Goal: Transaction & Acquisition: Purchase product/service

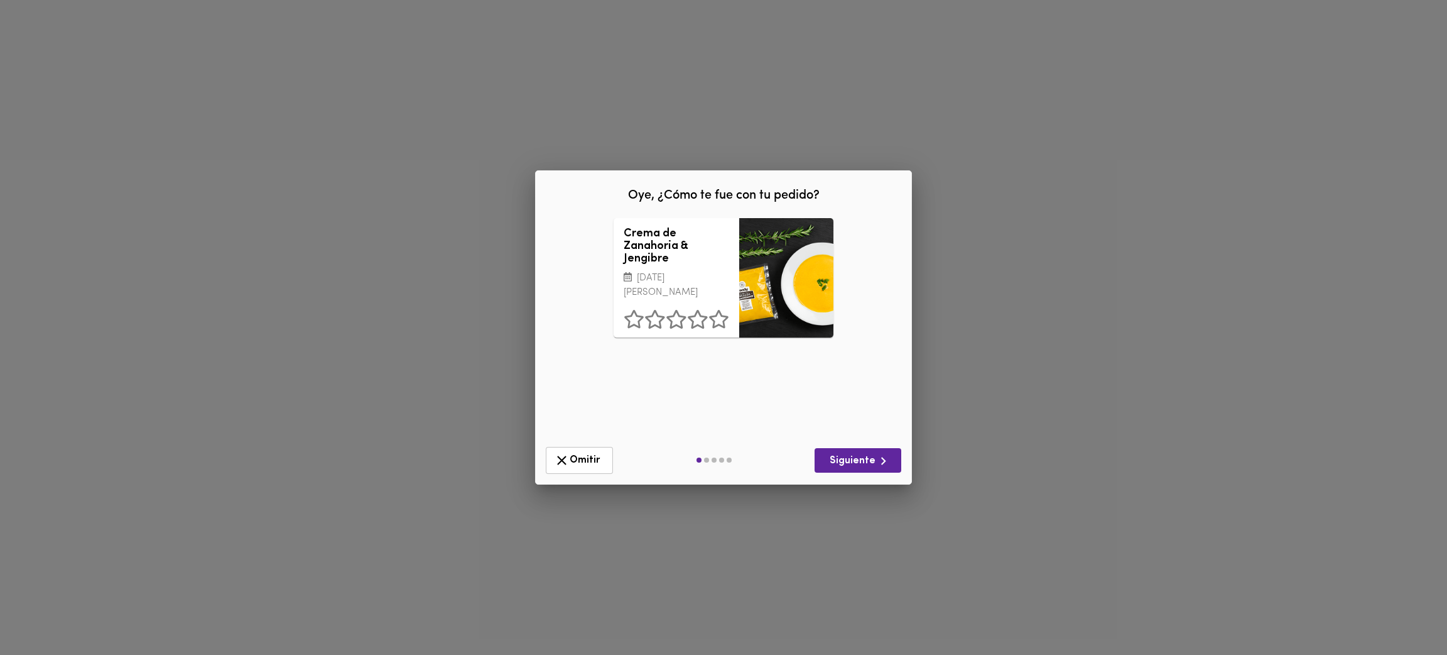
click at [450, 373] on div "Oye, ¿Cómo te fue con tu pedido? Crema de Zanahoria & Jengibre [DATE][PERSON_NA…" at bounding box center [723, 327] width 1447 height 655
click at [572, 455] on span "Omitir" at bounding box center [579, 460] width 51 height 16
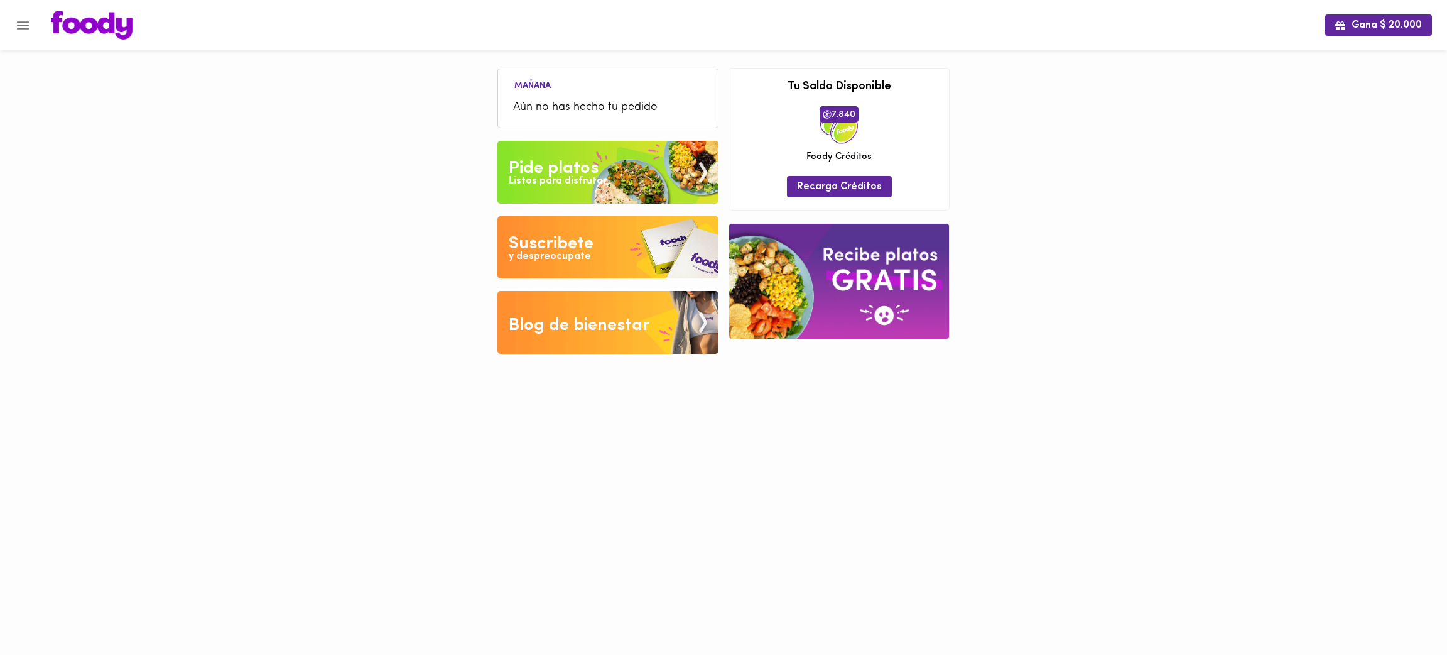
click at [29, 28] on icon "Menu" at bounding box center [23, 26] width 16 height 16
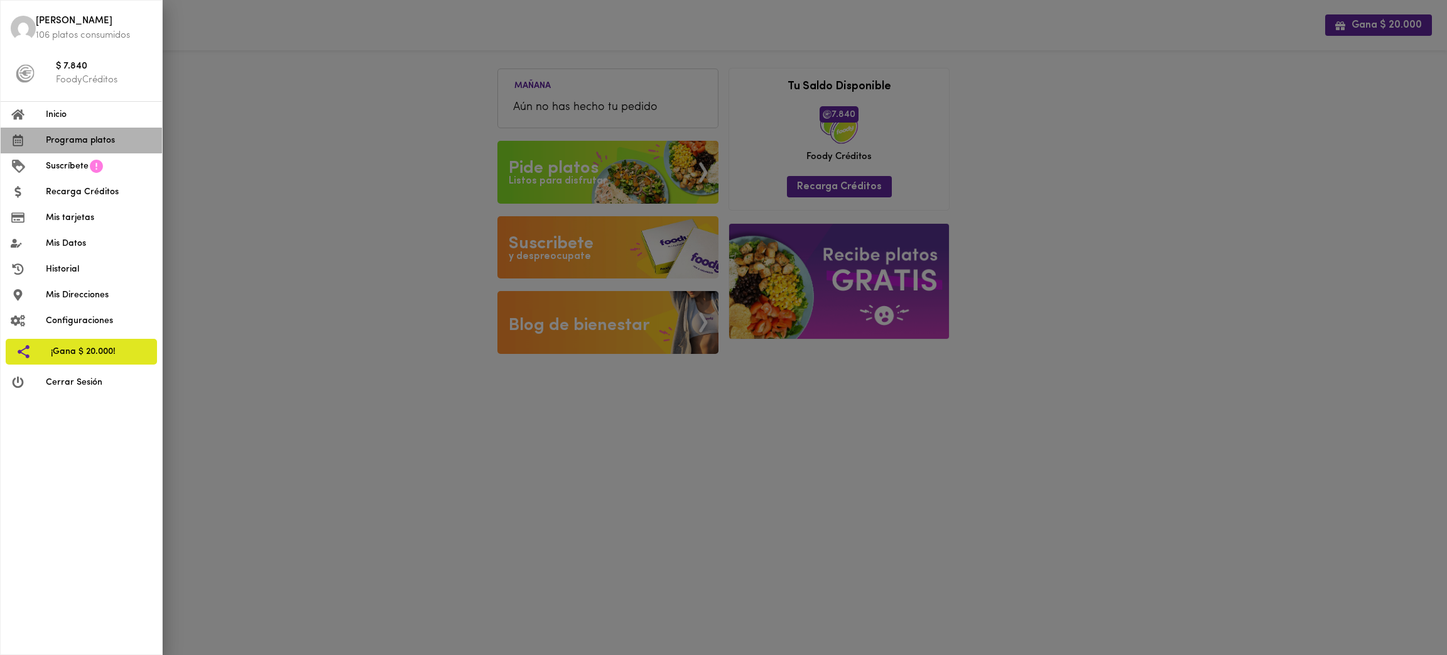
click at [99, 145] on span "Programa platos" at bounding box center [99, 140] width 106 height 13
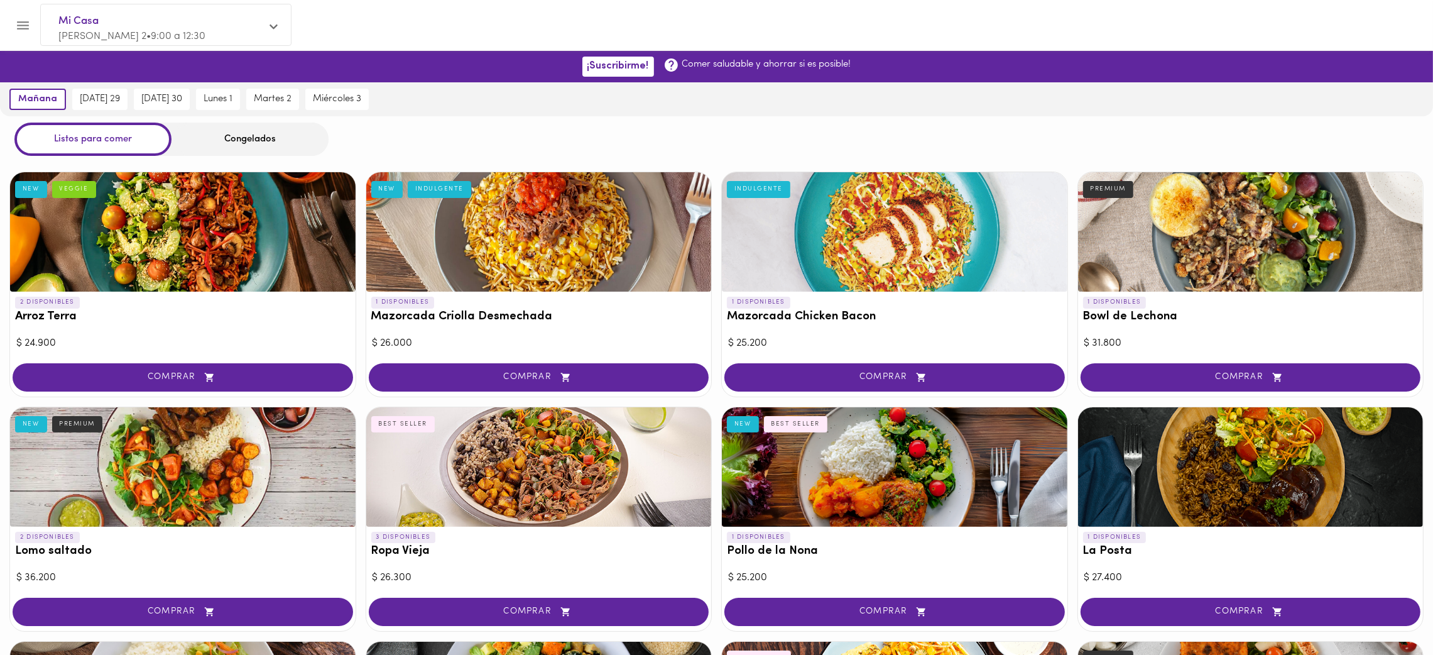
click at [256, 136] on div "Congelados" at bounding box center [250, 139] width 157 height 33
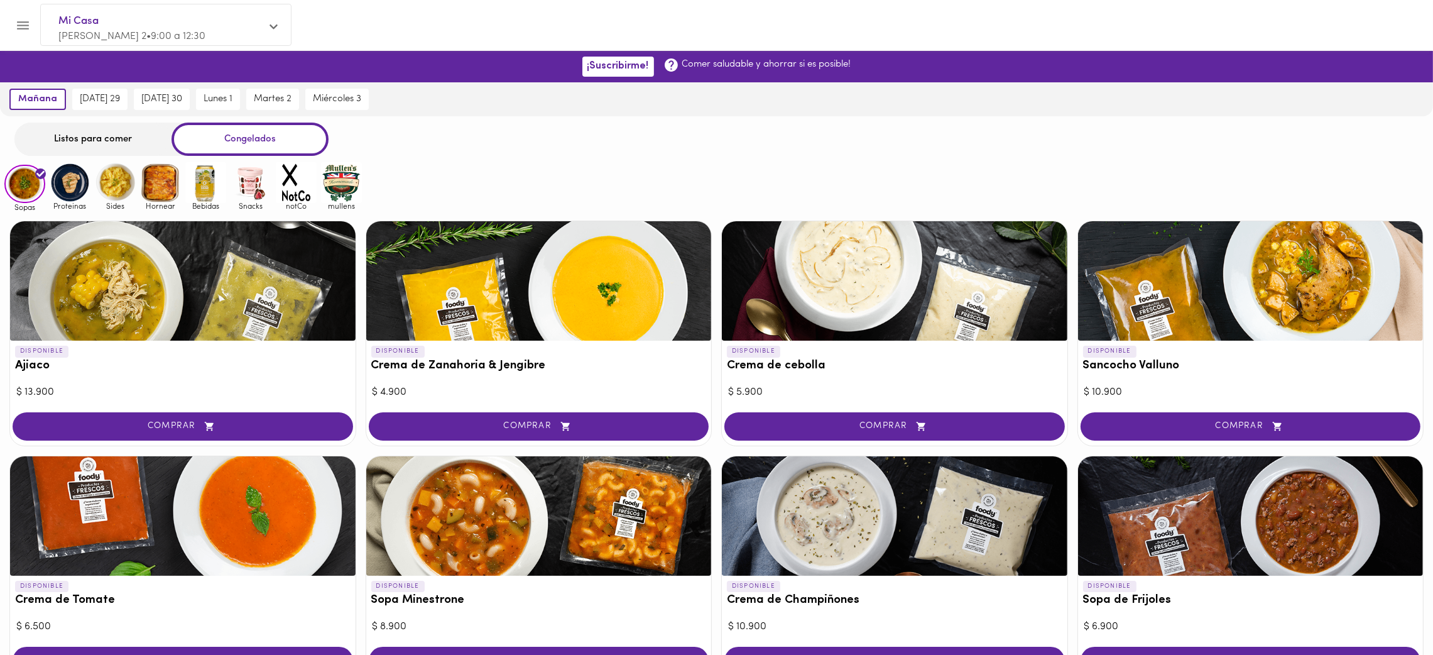
click at [341, 179] on img at bounding box center [341, 182] width 41 height 41
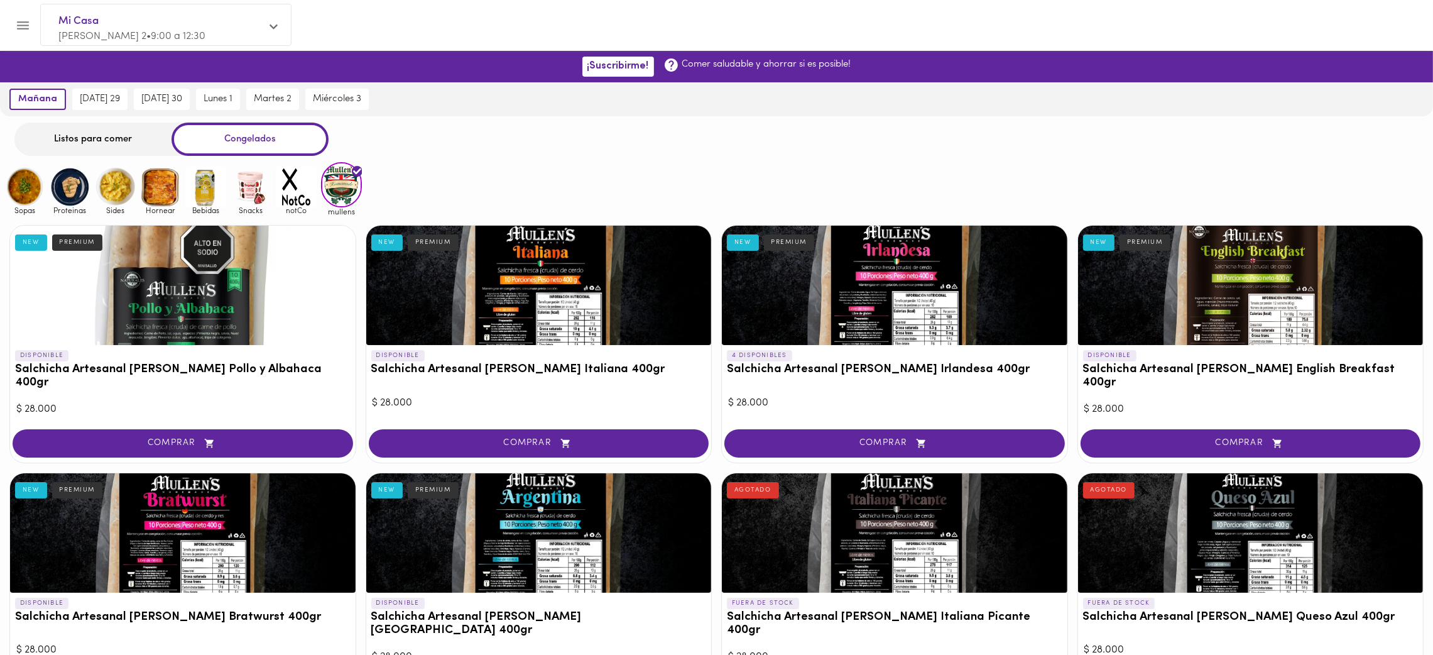
click at [545, 278] on div at bounding box center [539, 285] width 346 height 119
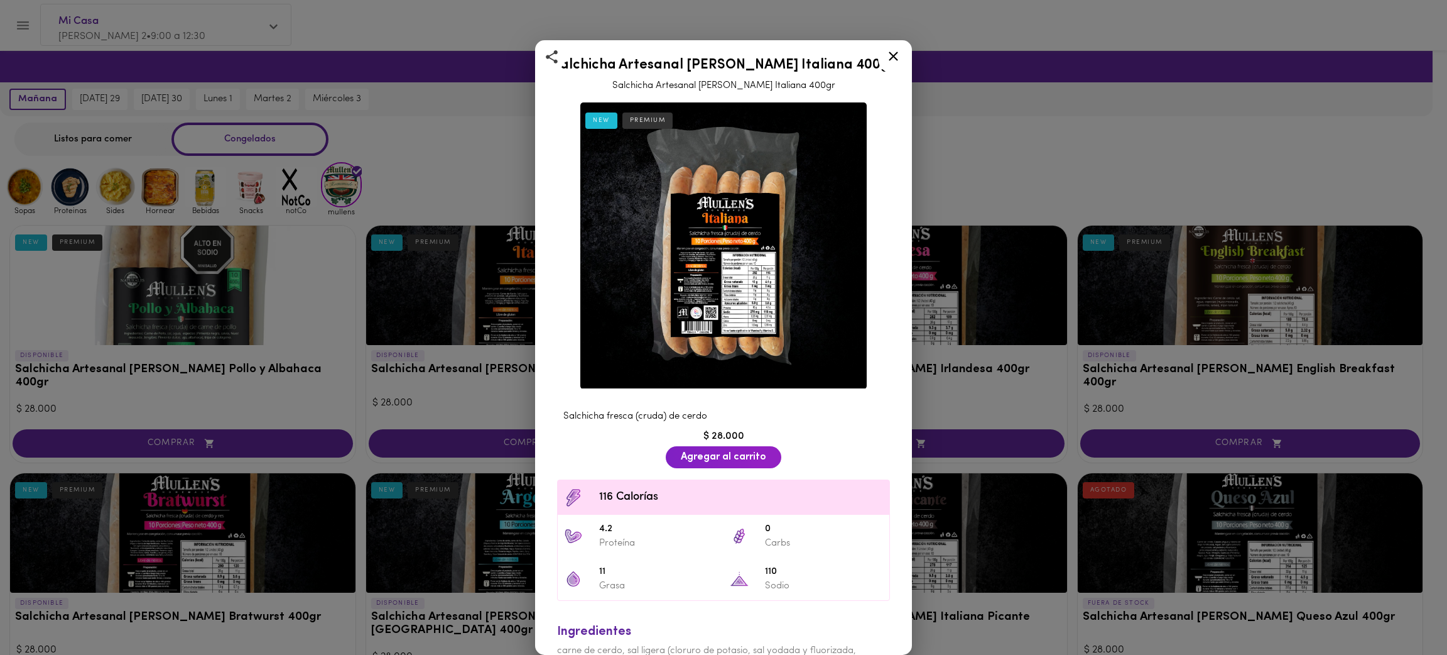
click at [1008, 55] on div "Salchicha Artesanal Mullens Italiana 400gr Salchicha Artesanal Mullens Italiana…" at bounding box center [723, 327] width 1447 height 655
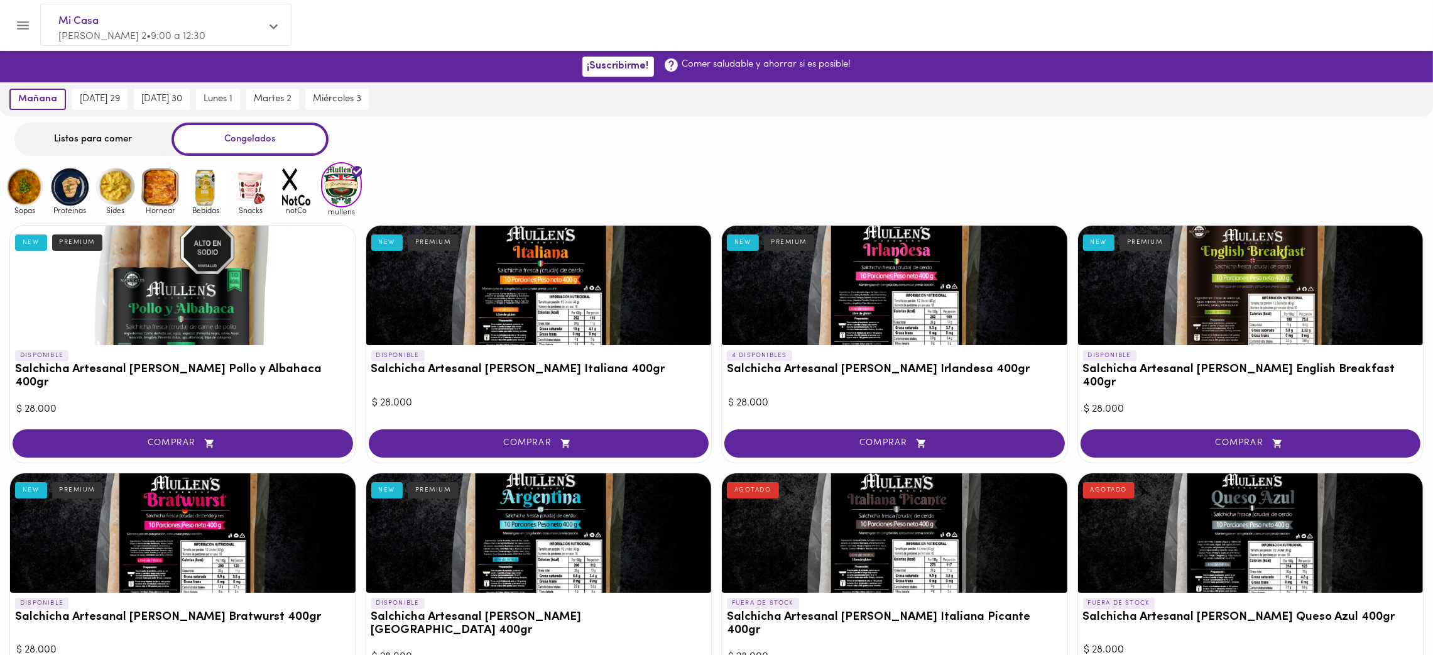
click at [890, 269] on div at bounding box center [895, 285] width 346 height 119
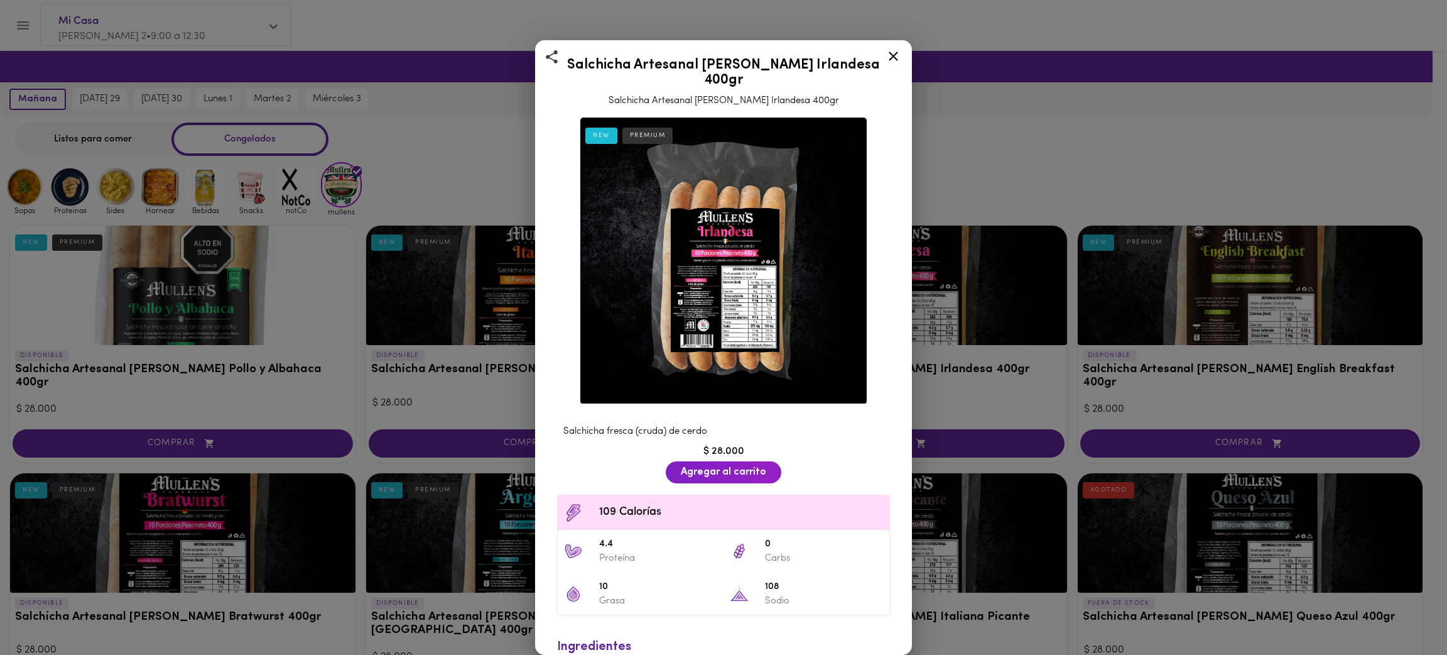
click at [1071, 185] on div "Salchicha Artesanal Mullens Irlandesa 400gr Salchicha Artesanal Mullens Irlande…" at bounding box center [723, 327] width 1447 height 655
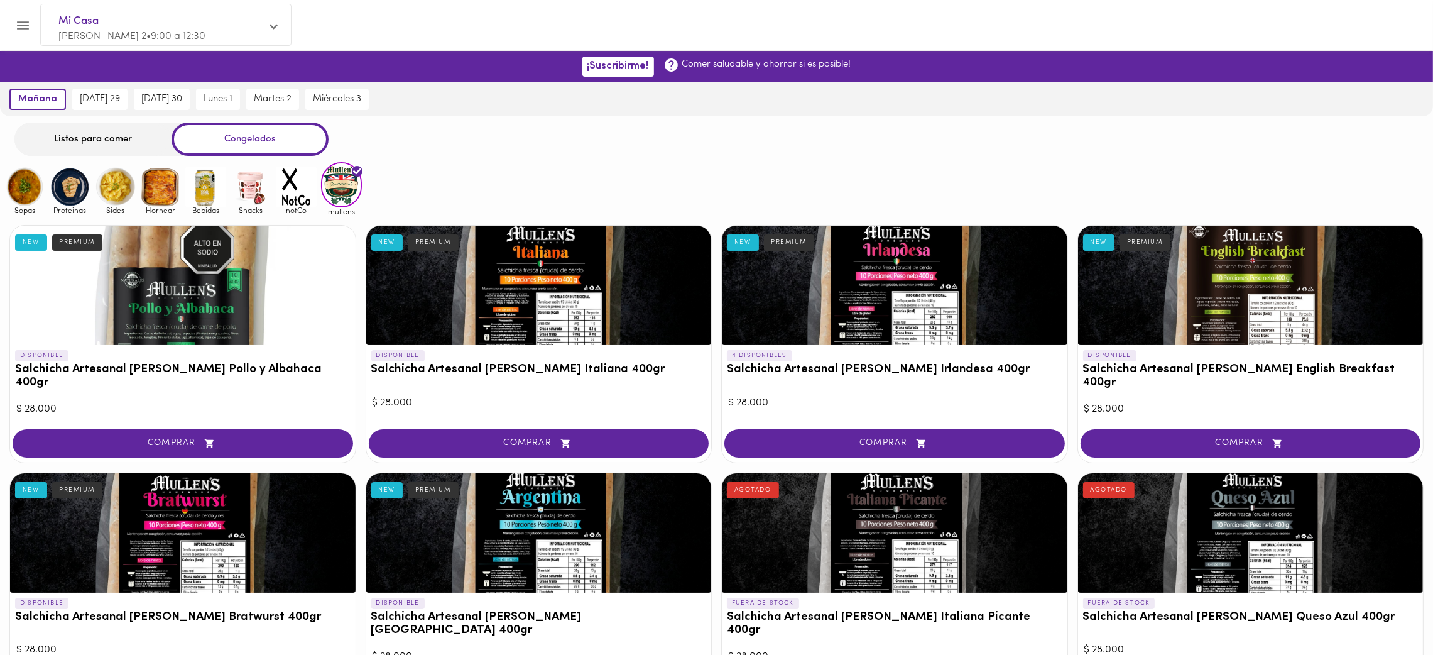
click at [1189, 296] on div at bounding box center [1251, 285] width 346 height 119
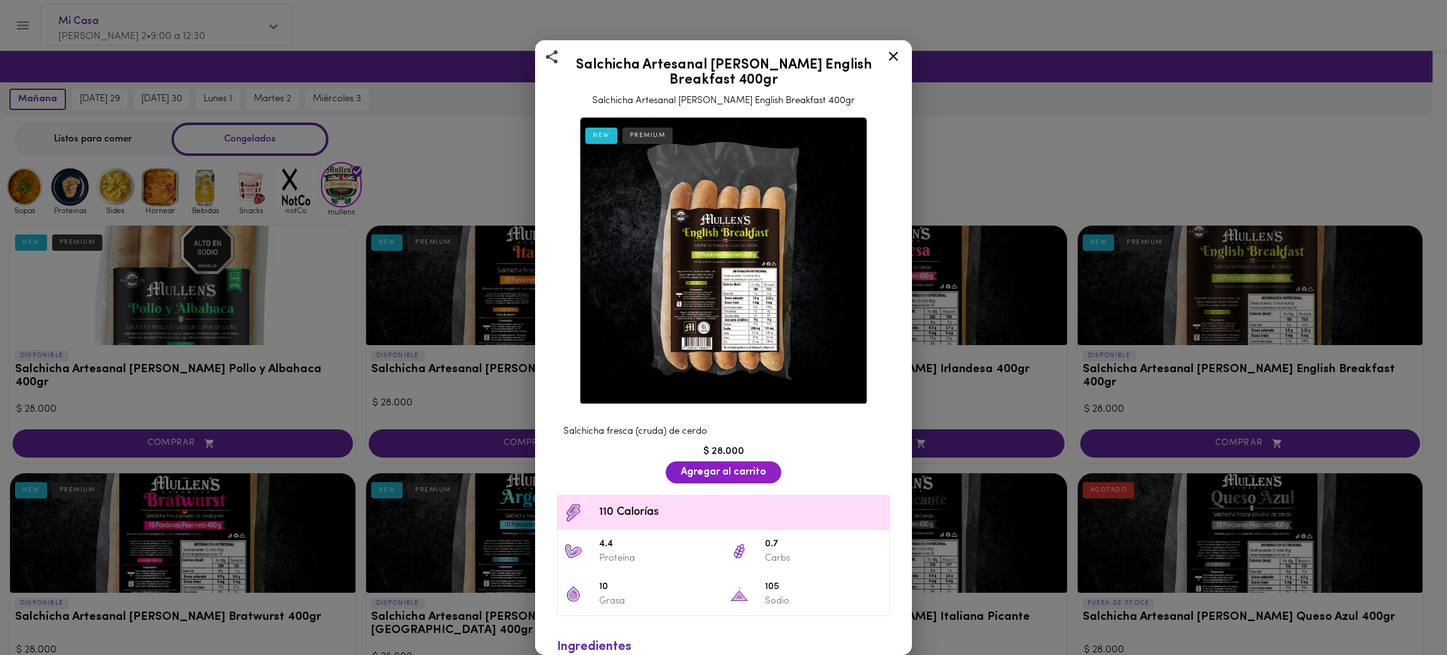
click at [1066, 139] on div "Salchicha Artesanal Mullens English Breakfast 400gr Salchicha Artesanal Mullens…" at bounding box center [723, 327] width 1447 height 655
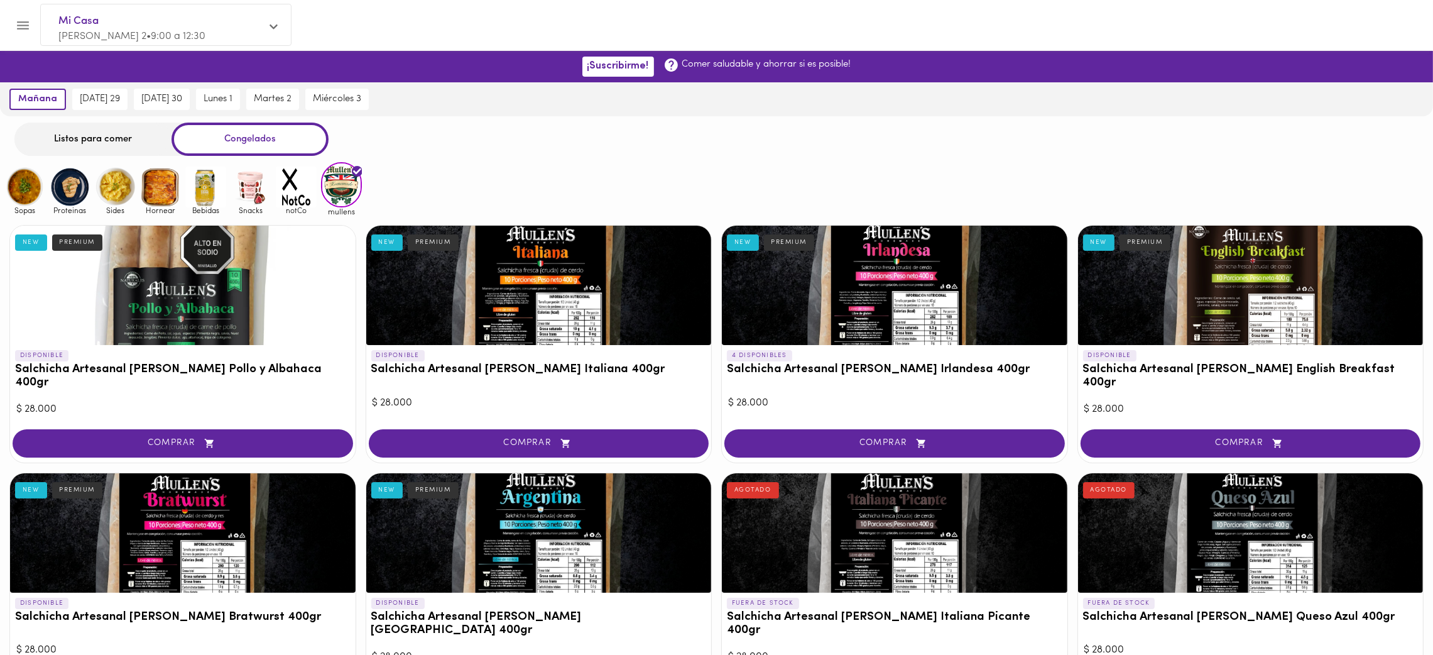
click at [301, 526] on div at bounding box center [183, 532] width 346 height 119
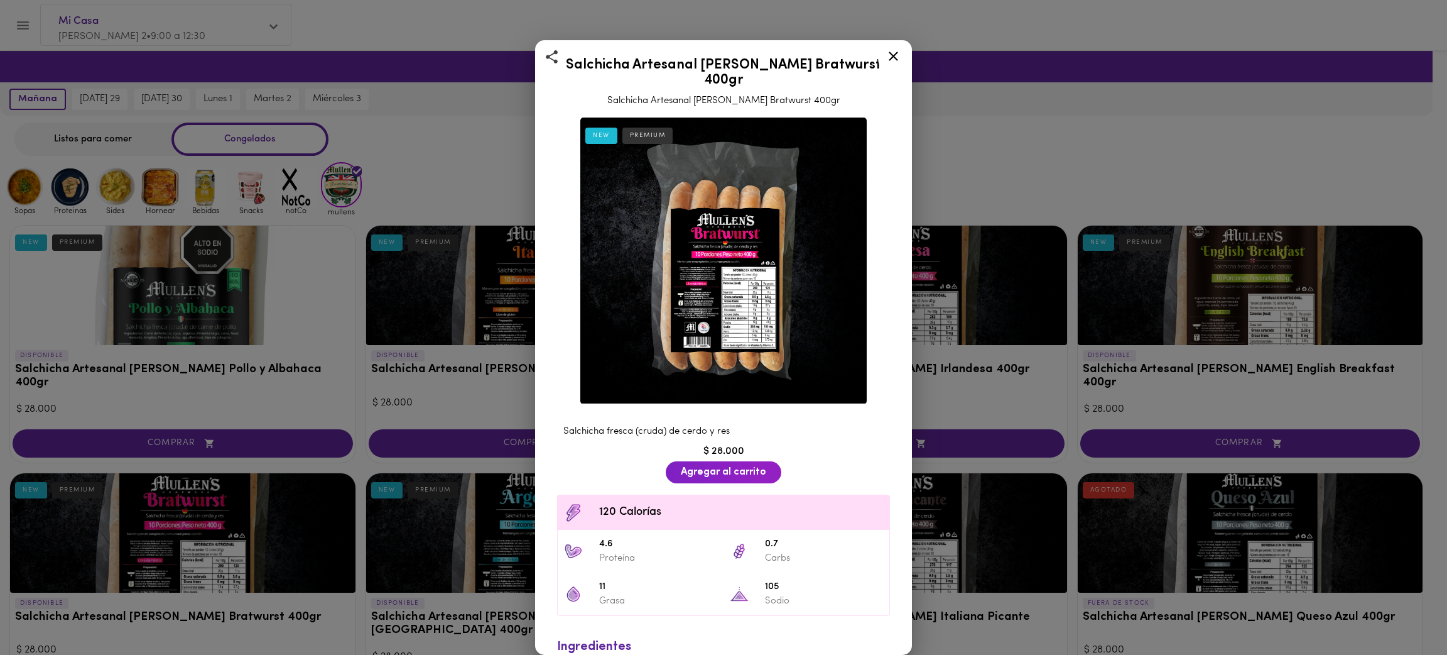
click at [986, 134] on div "Salchicha Artesanal Mullens Bratwurst 400gr Salchicha Artesanal Mullens Bratwur…" at bounding box center [723, 327] width 1447 height 655
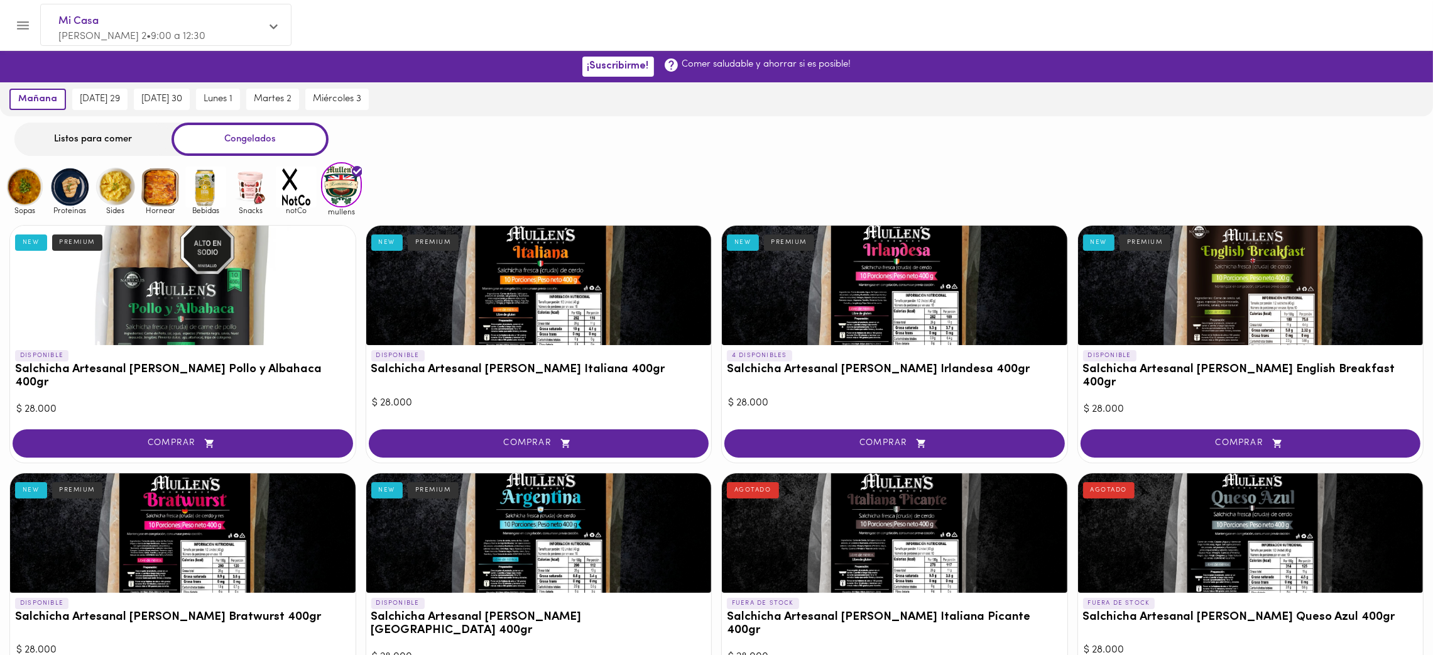
click at [528, 497] on div at bounding box center [539, 532] width 346 height 119
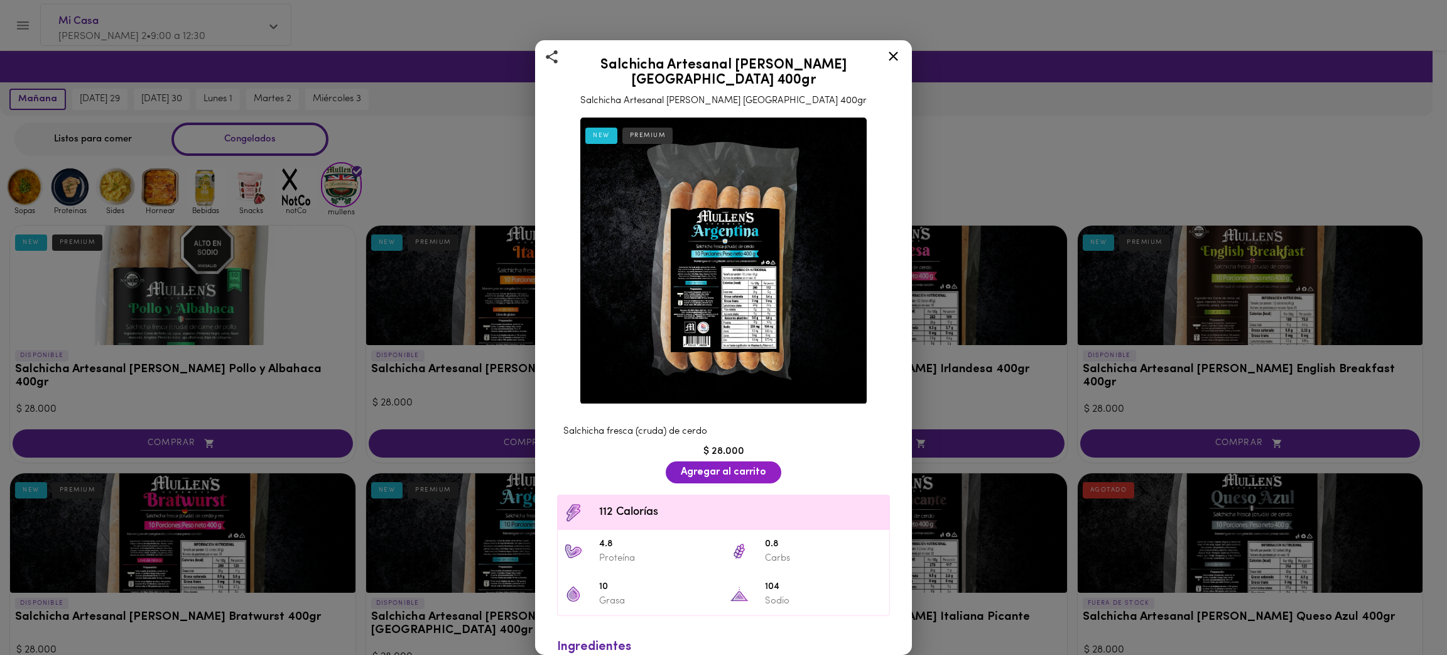
click at [995, 183] on div "Salchicha Artesanal Mullens Argentina 400gr Salchicha Artesanal Mullens Argenti…" at bounding box center [723, 327] width 1447 height 655
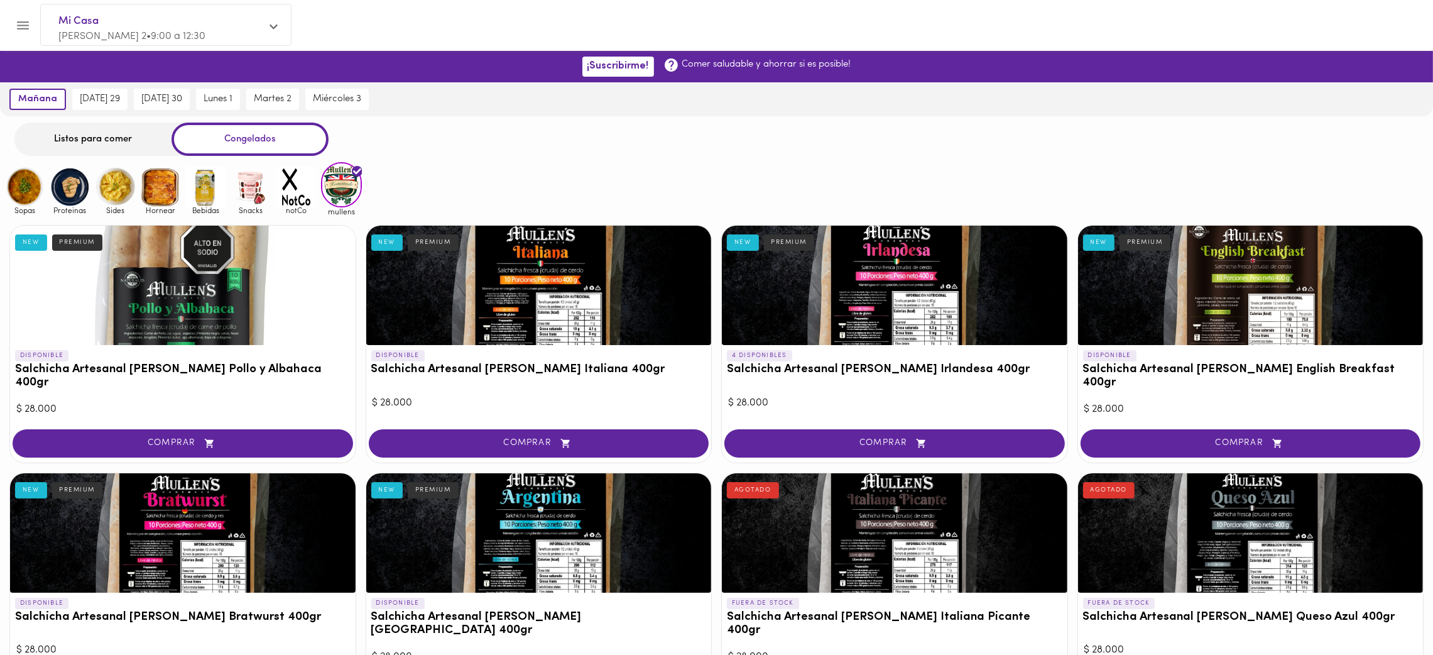
click at [900, 511] on div at bounding box center [895, 532] width 346 height 119
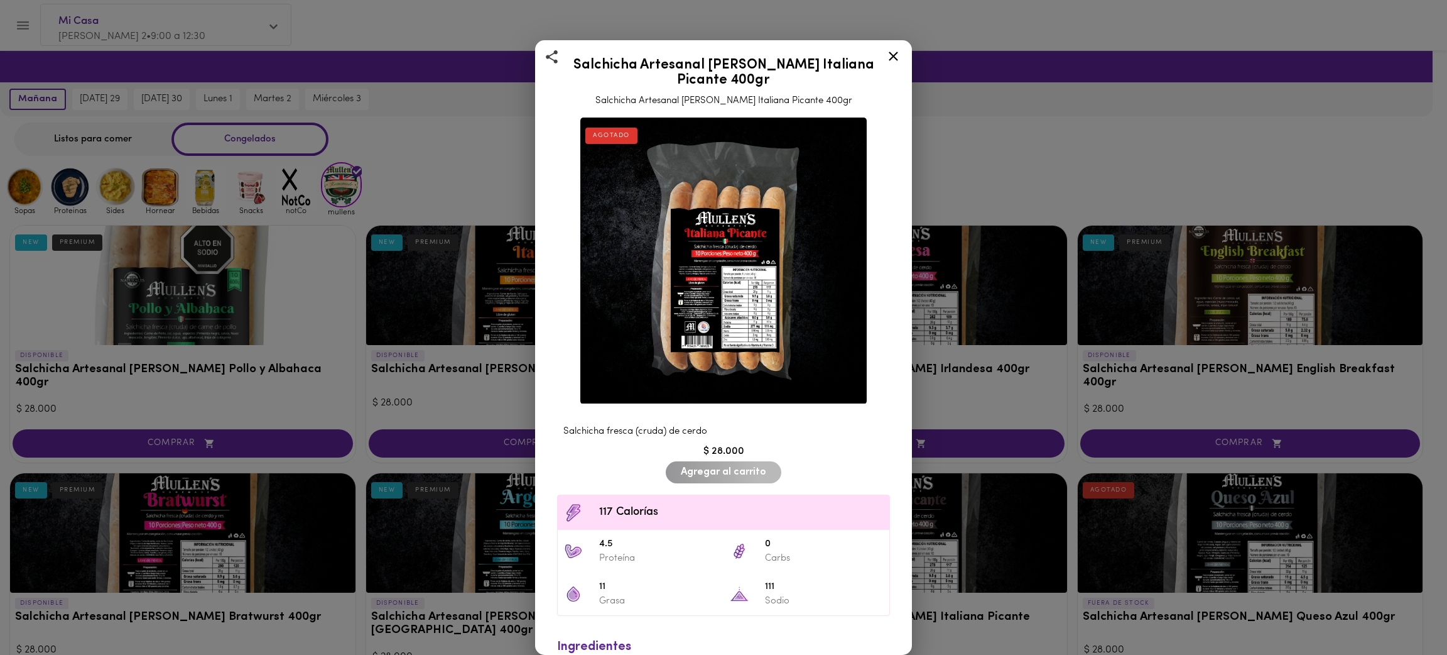
click at [1030, 175] on div "Salchicha Artesanal Mullens Italiana Picante 400gr Salchicha Artesanal Mullens …" at bounding box center [723, 327] width 1447 height 655
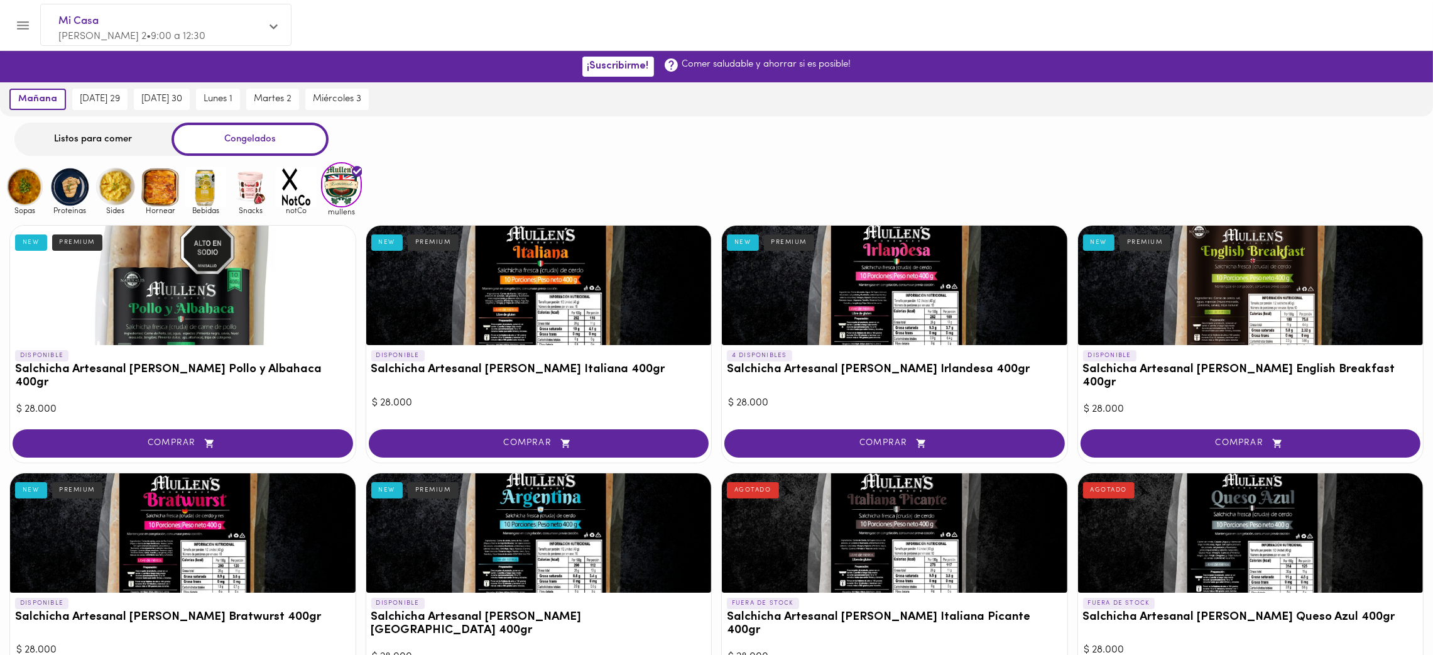
click at [1245, 552] on div at bounding box center [1251, 532] width 346 height 119
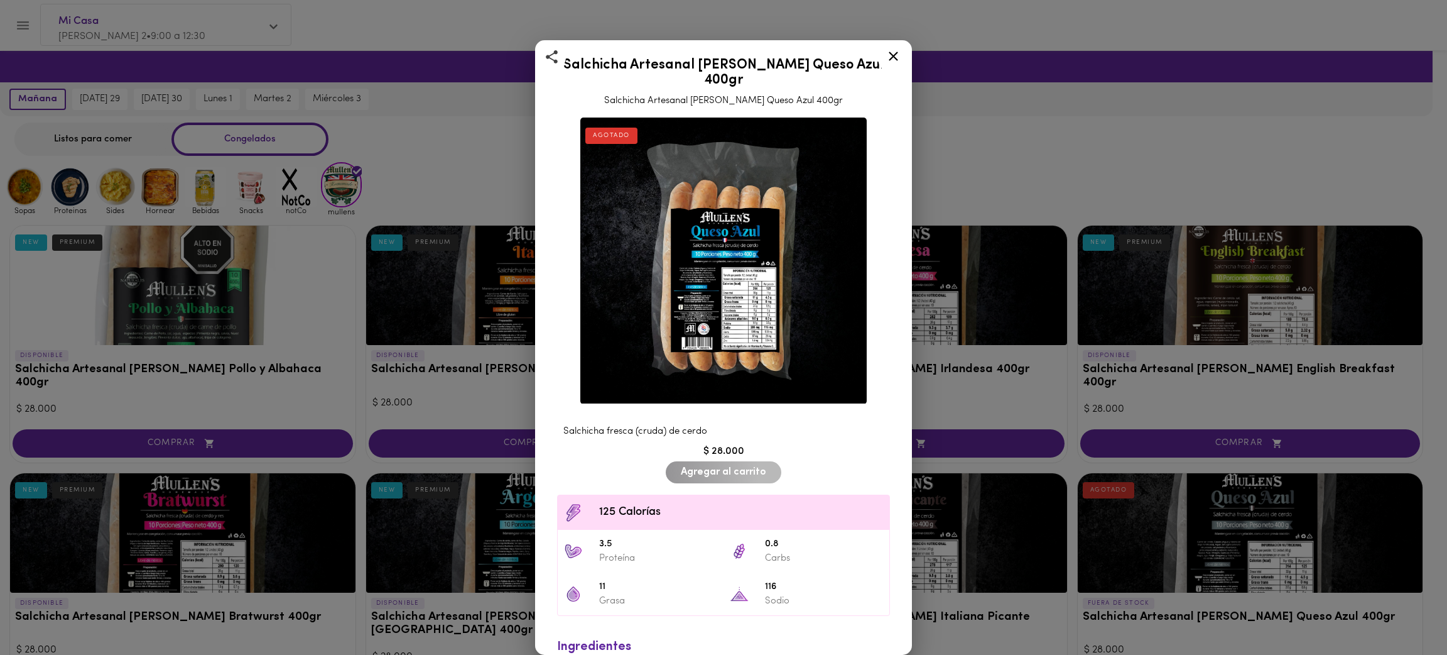
click at [1069, 109] on div "Salchicha Artesanal Mullens Queso Azul 400gr Salchicha Artesanal Mullens Queso …" at bounding box center [723, 327] width 1447 height 655
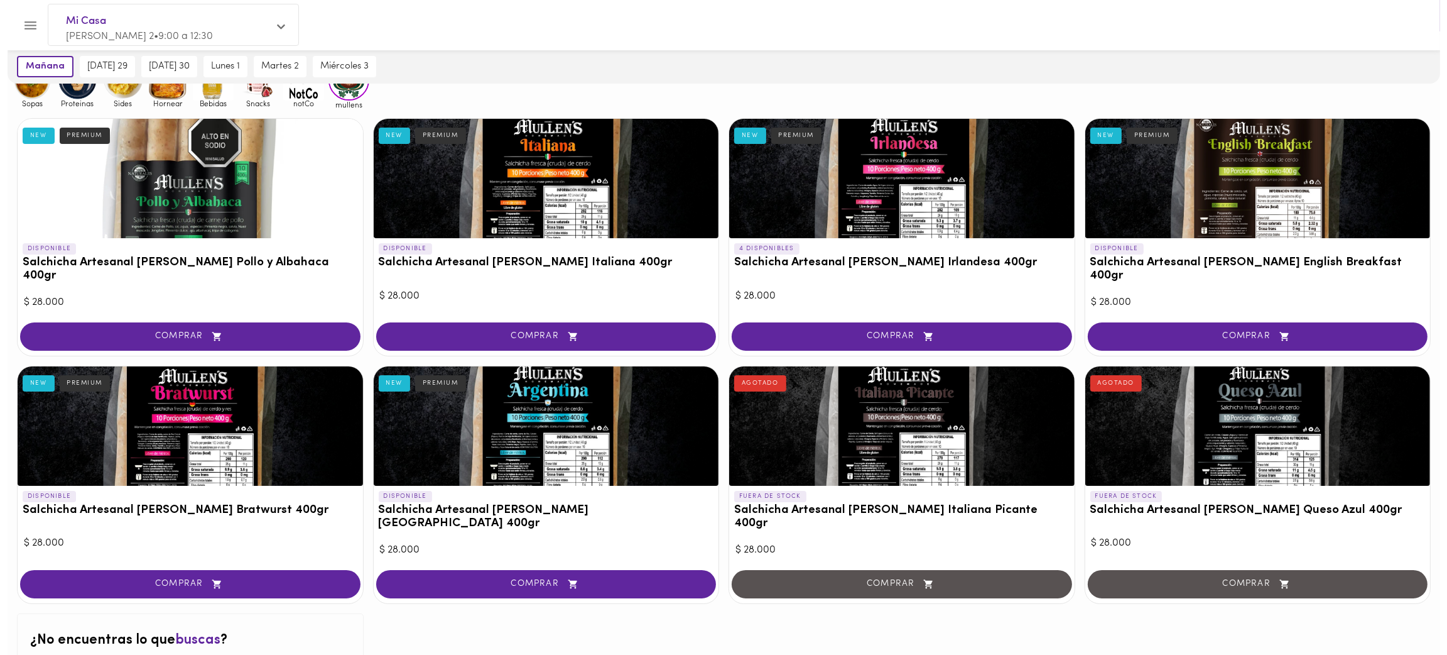
scroll to position [205, 0]
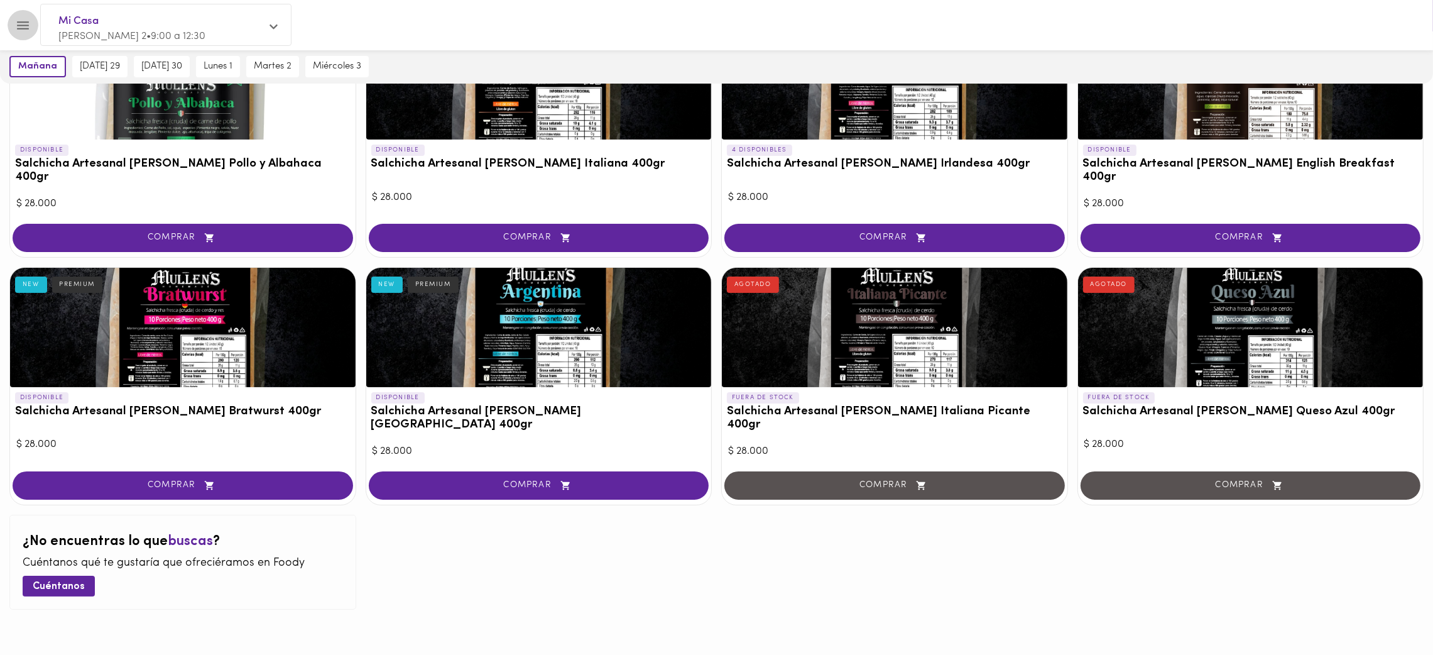
click at [21, 26] on icon "Menu" at bounding box center [23, 26] width 16 height 16
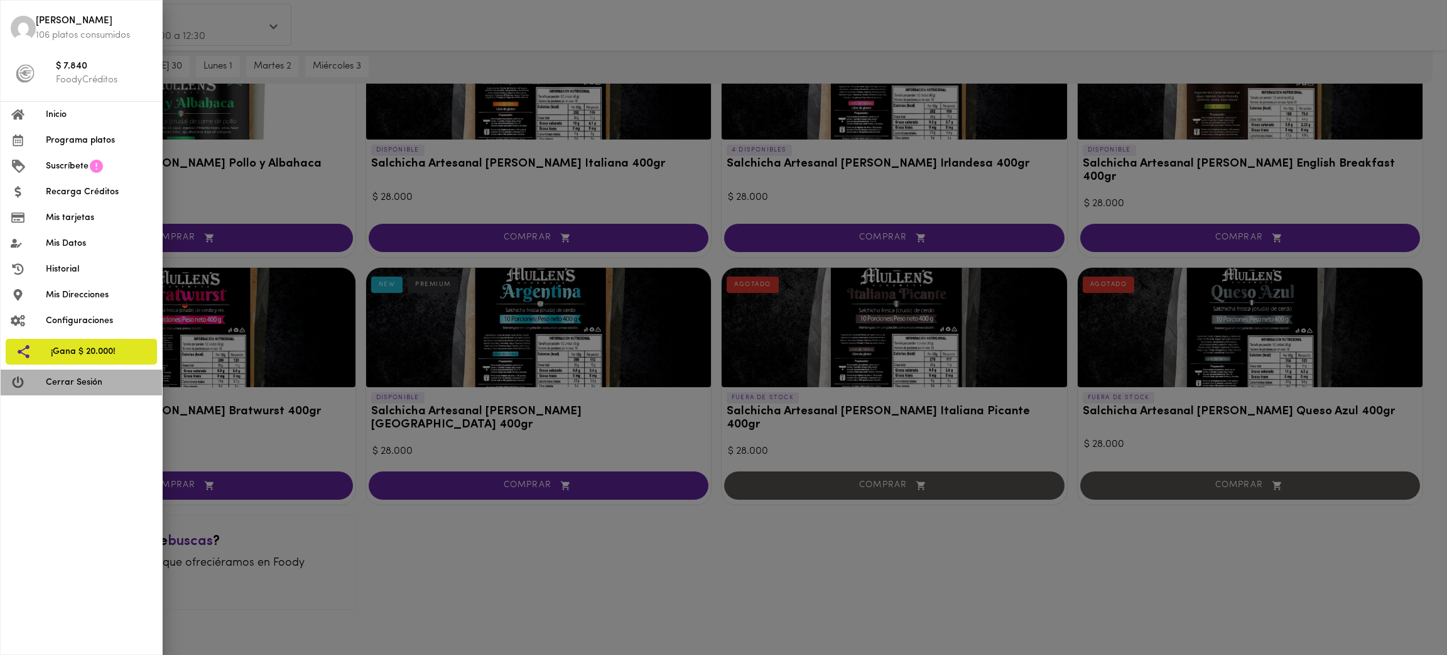
click at [80, 376] on span "Cerrar Sesión" at bounding box center [99, 382] width 106 height 13
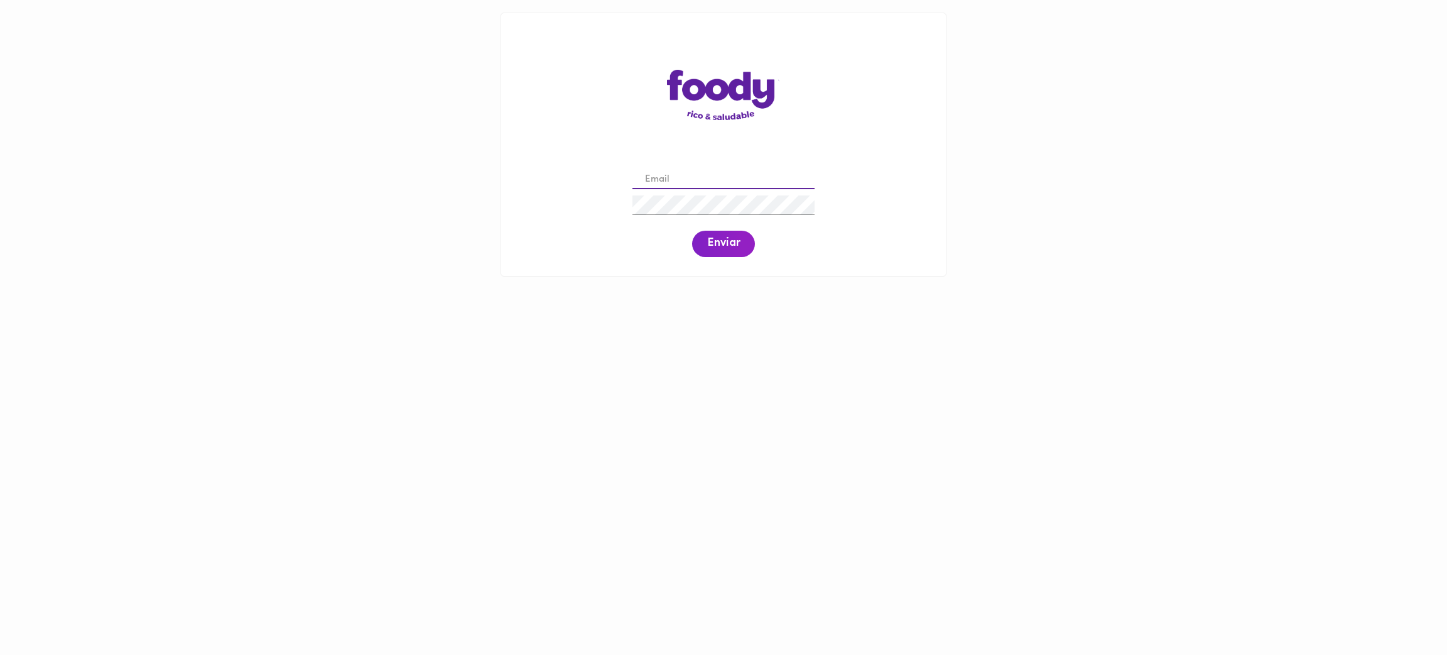
click at [704, 178] on input "email" at bounding box center [724, 179] width 182 height 19
paste input "[EMAIL_ADDRESS][DOMAIN_NAME]"
type input "[EMAIL_ADDRESS][DOMAIN_NAME]"
click at [723, 252] on button "Enviar" at bounding box center [723, 244] width 63 height 26
click at [715, 239] on span "Enviar" at bounding box center [723, 244] width 33 height 14
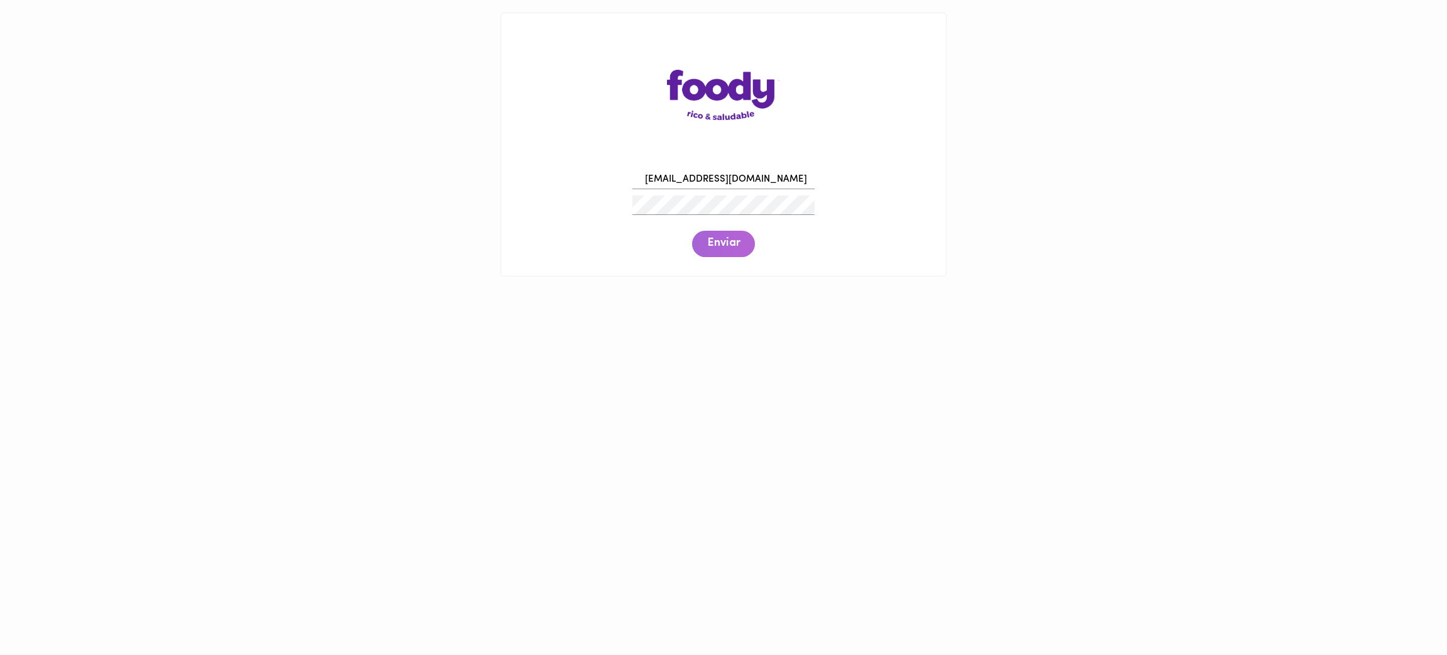
click at [715, 239] on span "Enviar" at bounding box center [723, 244] width 33 height 14
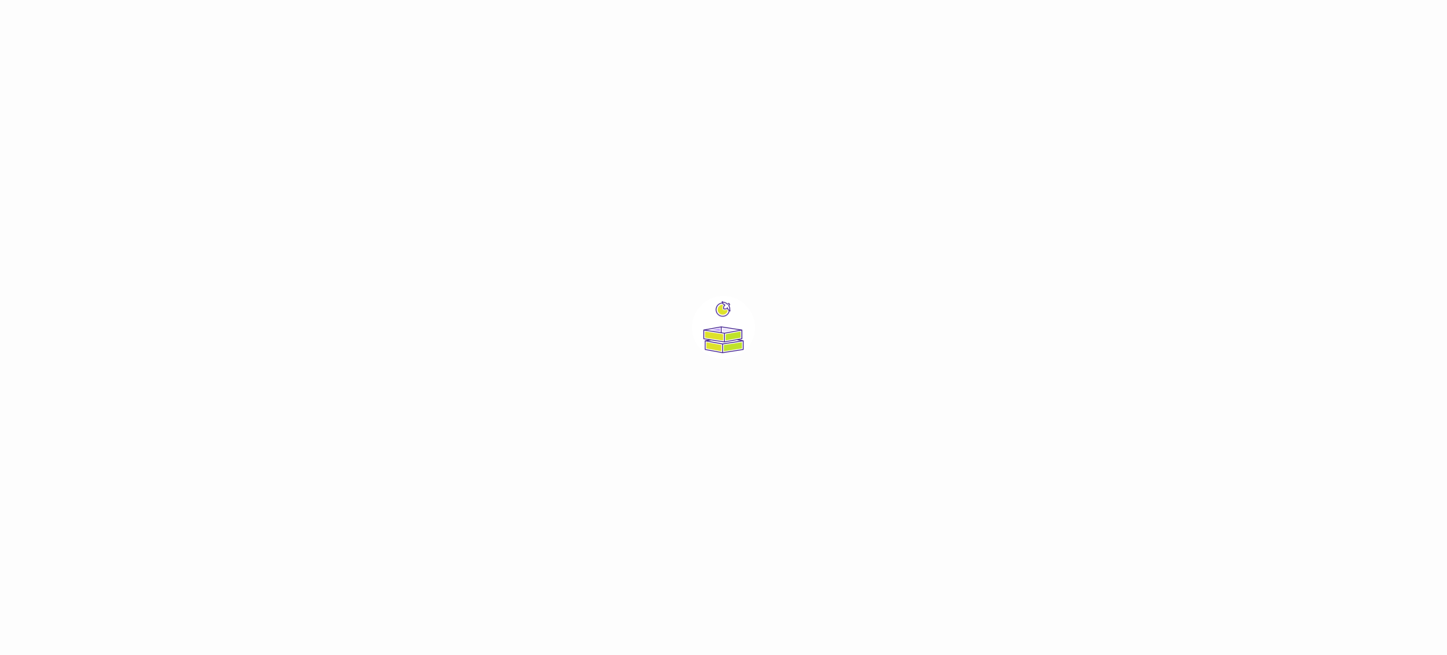
click at [703, 196] on div at bounding box center [723, 327] width 1447 height 655
